Goal: Transaction & Acquisition: Obtain resource

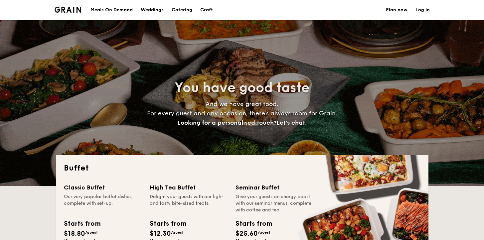
select select
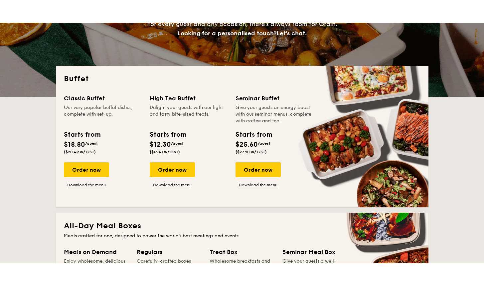
scroll to position [109, 0]
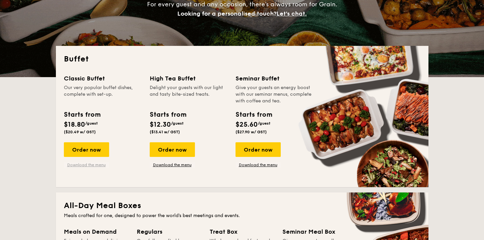
click at [96, 164] on link "Download the menu" at bounding box center [86, 164] width 45 height 5
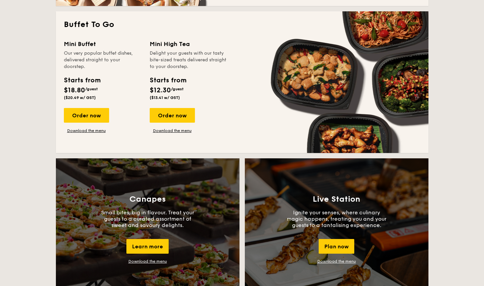
scroll to position [437, 0]
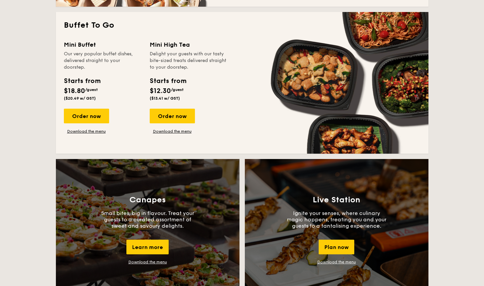
click at [343, 240] on link "Download the menu" at bounding box center [336, 261] width 39 height 5
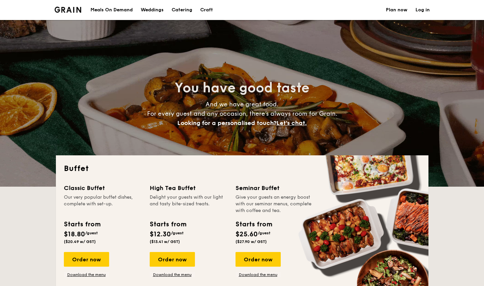
scroll to position [138, 0]
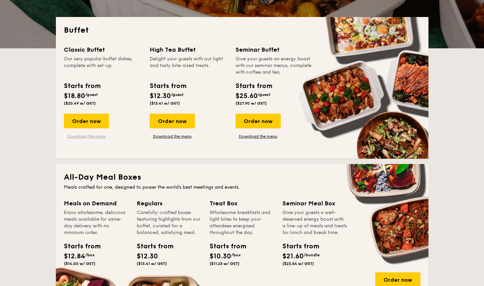
click at [89, 135] on link "Download the menu" at bounding box center [86, 135] width 45 height 5
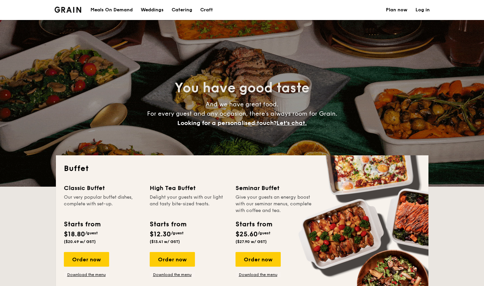
select select
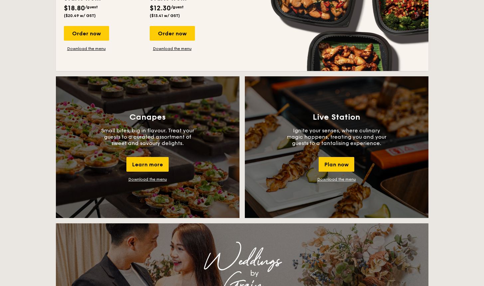
scroll to position [527, 0]
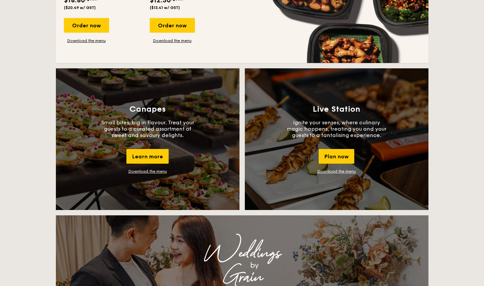
click at [335, 173] on div "Live Station Ignite your senses, where culinary magic happens, treating you and…" at bounding box center [337, 138] width 184 height 141
click at [337, 170] on link "Download the menu" at bounding box center [336, 171] width 39 height 5
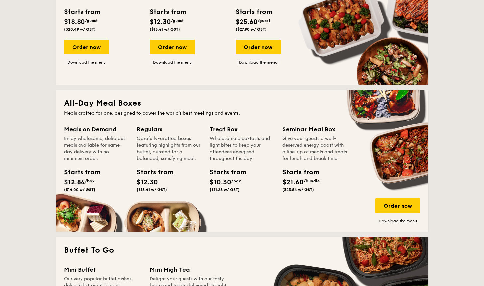
scroll to position [212, 0]
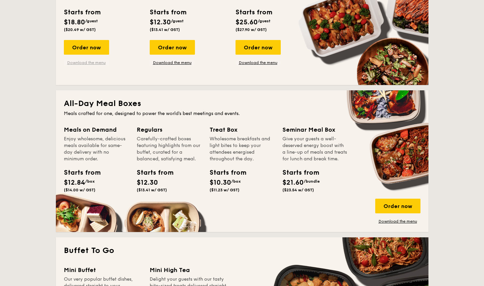
click at [96, 63] on link "Download the menu" at bounding box center [86, 62] width 45 height 5
